Goal: Information Seeking & Learning: Find specific fact

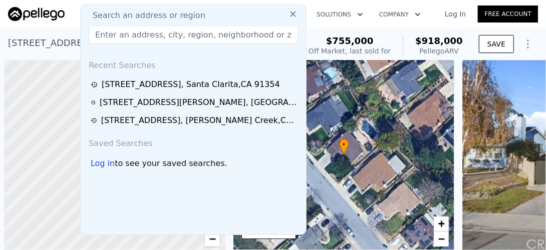
scroll to position [0, 233]
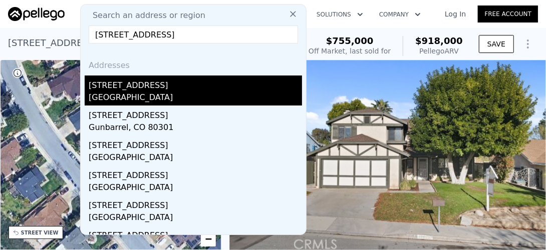
type input "[STREET_ADDRESS]"
click at [117, 91] on div "[STREET_ADDRESS]" at bounding box center [195, 84] width 213 height 16
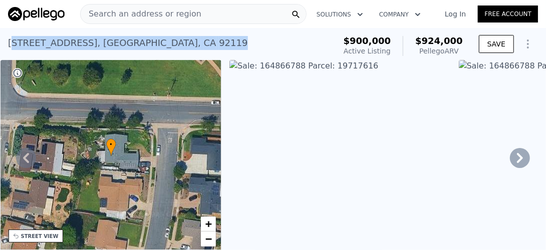
drag, startPoint x: 188, startPoint y: 42, endPoint x: 11, endPoint y: 55, distance: 178.2
click at [11, 55] on div "[STREET_ADDRESS] Active at $900k (~ARV $924k )" at bounding box center [169, 46] width 323 height 28
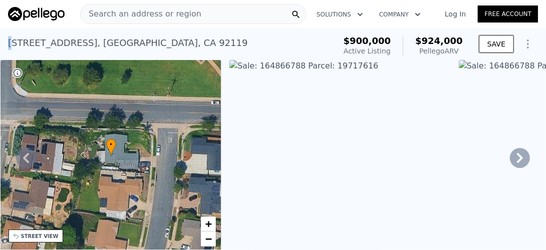
click at [11, 55] on div "[STREET_ADDRESS] Active at $900k (~ARV $924k )" at bounding box center [169, 46] width 323 height 28
drag, startPoint x: 209, startPoint y: 45, endPoint x: 193, endPoint y: 44, distance: 16.5
click at [203, 44] on div "[STREET_ADDRESS] Active at $900k (~ARV $924k )" at bounding box center [169, 46] width 323 height 28
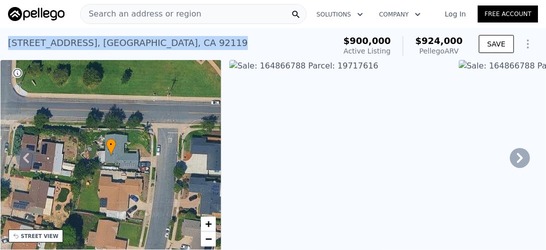
drag, startPoint x: 193, startPoint y: 44, endPoint x: 5, endPoint y: 44, distance: 187.7
click at [5, 44] on div "[STREET_ADDRESS] Active at $900k (~ARV $924k ) $900,000 Active Listing $924,000…" at bounding box center [273, 44] width 546 height 32
copy div "[STREET_ADDRESS]"
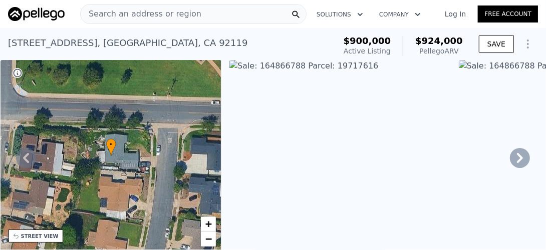
click at [174, 12] on span "Search an address or region" at bounding box center [141, 14] width 121 height 12
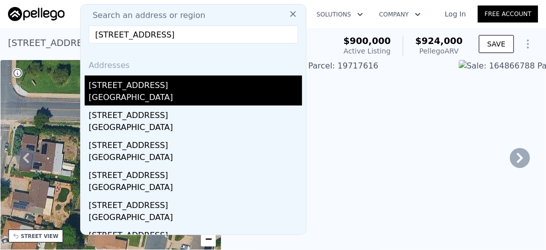
type input "[STREET_ADDRESS]"
click at [130, 95] on div "[GEOGRAPHIC_DATA]" at bounding box center [195, 99] width 213 height 14
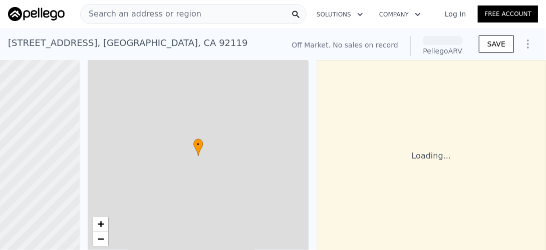
scroll to position [0, 153]
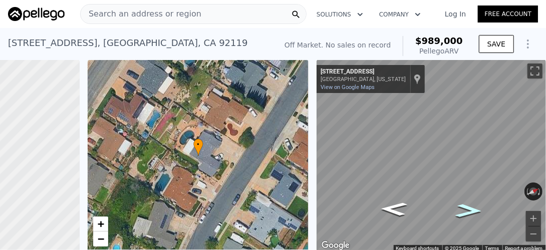
click at [463, 213] on icon "Go Northeast, Badger Lake Ave" at bounding box center [469, 211] width 50 height 20
click at [391, 213] on icon "Go Southwest, Badger Lake Ave" at bounding box center [394, 209] width 50 height 20
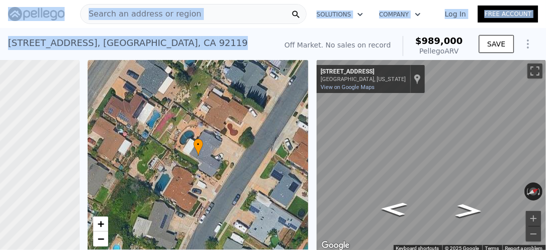
drag, startPoint x: 185, startPoint y: 42, endPoint x: -2, endPoint y: 48, distance: 186.8
click at [0, 48] on html "Search an address or region Solutions Company Open main menu Log In Free Accoun…" at bounding box center [273, 125] width 546 height 250
click at [225, 43] on div "[STREET_ADDRESS] No sales on record (~ARV $989k )" at bounding box center [140, 46] width 264 height 28
click at [221, 43] on div "[STREET_ADDRESS] No sales on record (~ARV $989k )" at bounding box center [140, 46] width 264 height 28
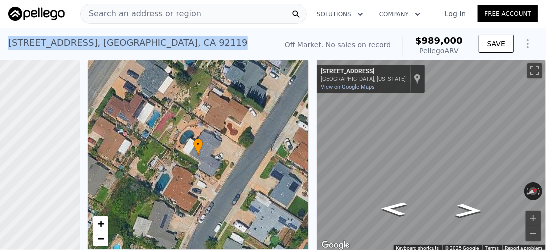
drag, startPoint x: 191, startPoint y: 45, endPoint x: 8, endPoint y: 54, distance: 183.4
click at [8, 54] on div "[STREET_ADDRESS] No sales on record (~ARV $989k ) Off Market. No sales on recor…" at bounding box center [273, 44] width 546 height 32
copy div "[STREET_ADDRESS]"
